Goal: Task Accomplishment & Management: Use online tool/utility

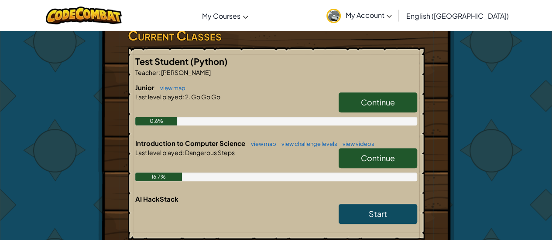
scroll to position [168, 0]
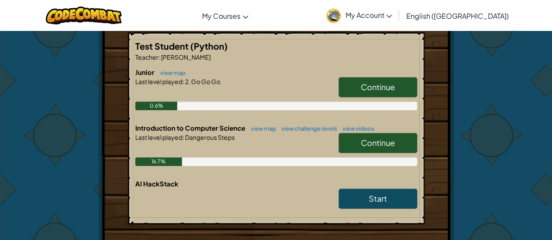
click at [369, 86] on span "Continue" at bounding box center [378, 87] width 34 height 10
